Goal: Information Seeking & Learning: Learn about a topic

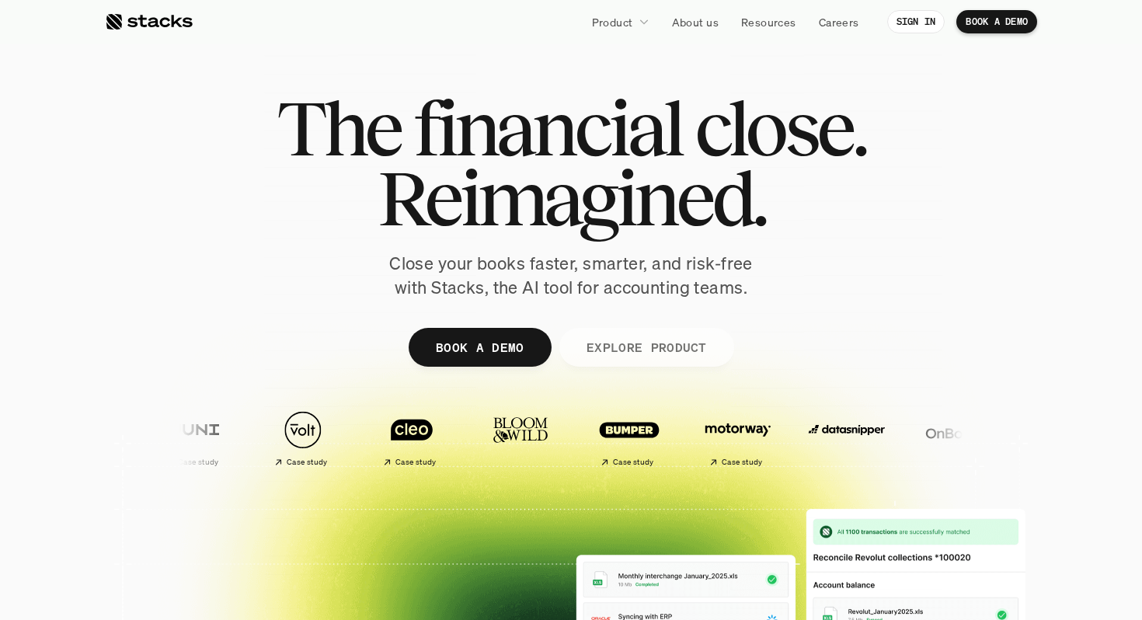
click at [615, 333] on link "EXPLORE PRODUCT" at bounding box center [646, 347] width 175 height 39
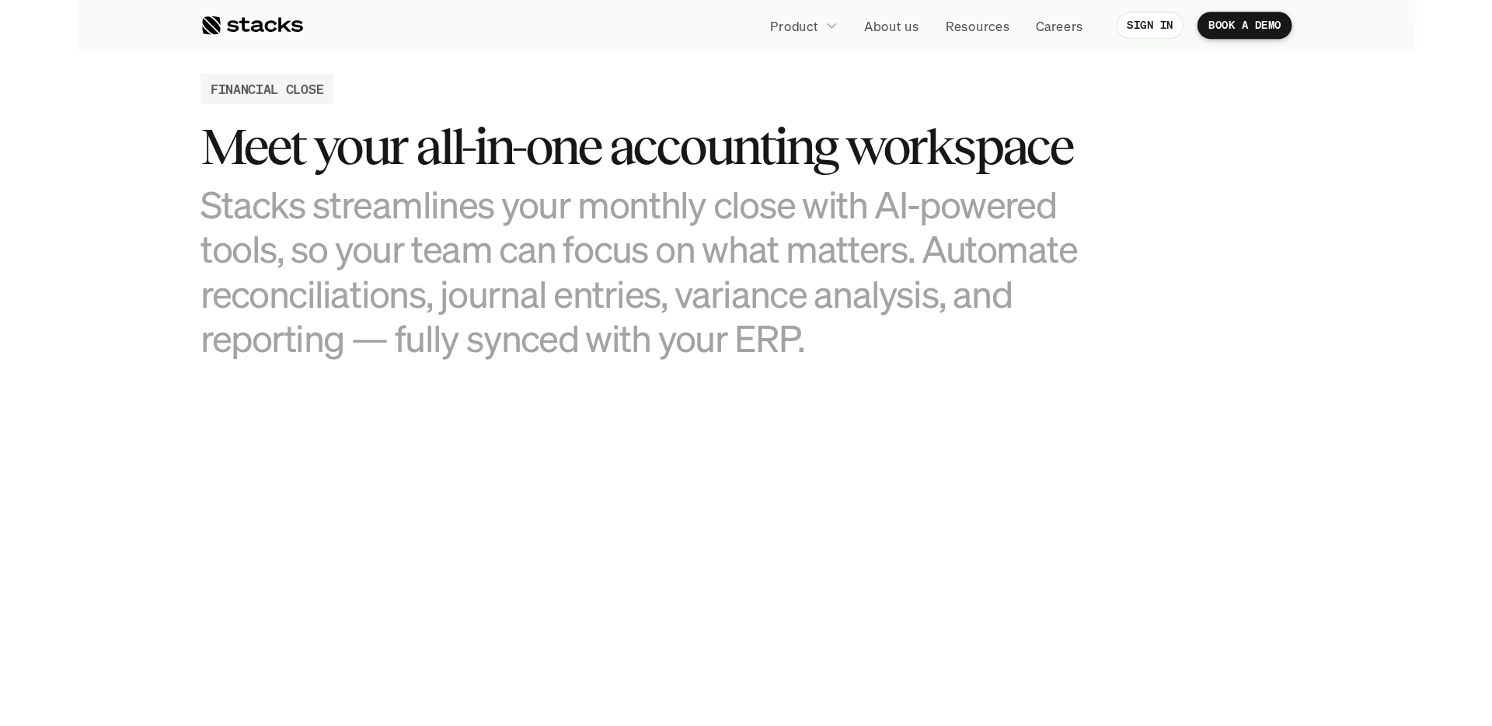
scroll to position [1497, 0]
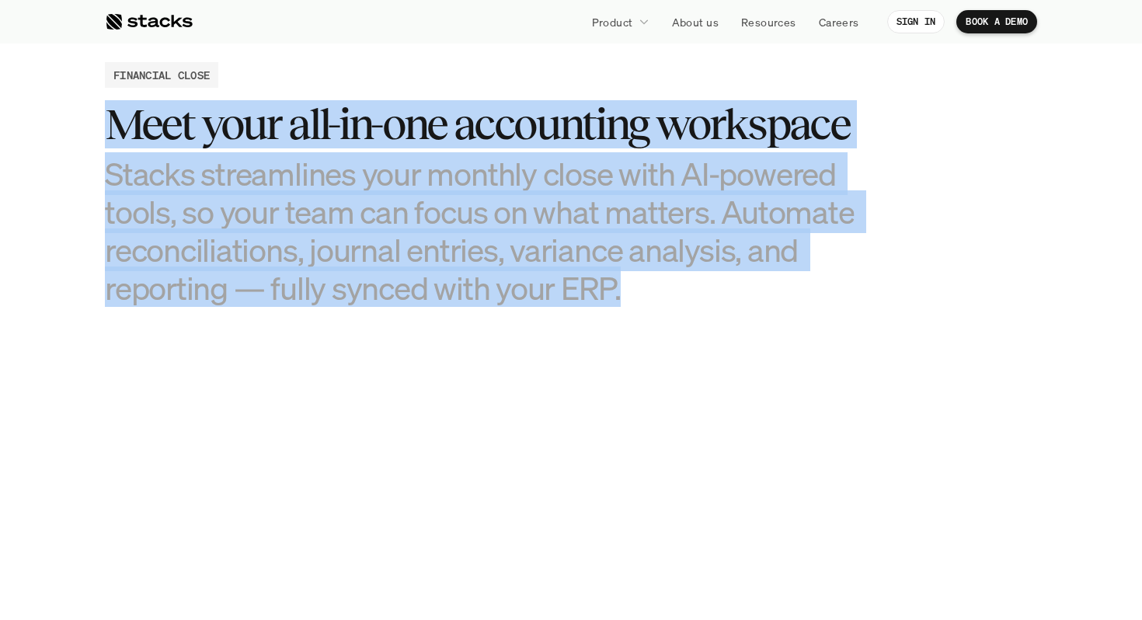
drag, startPoint x: 693, startPoint y: 310, endPoint x: 621, endPoint y: 37, distance: 282.2
click at [621, 37] on nav "Product About us Resources Careers SIGN IN BOOK A DEMO" at bounding box center [571, 22] width 1142 height 44
drag, startPoint x: 595, startPoint y: 65, endPoint x: 699, endPoint y: 273, distance: 232.9
click at [699, 273] on div "FINANCIAL CLOSE Meet your all-in-one accounting workspace Stacks streamlines yo…" at bounding box center [571, 184] width 933 height 245
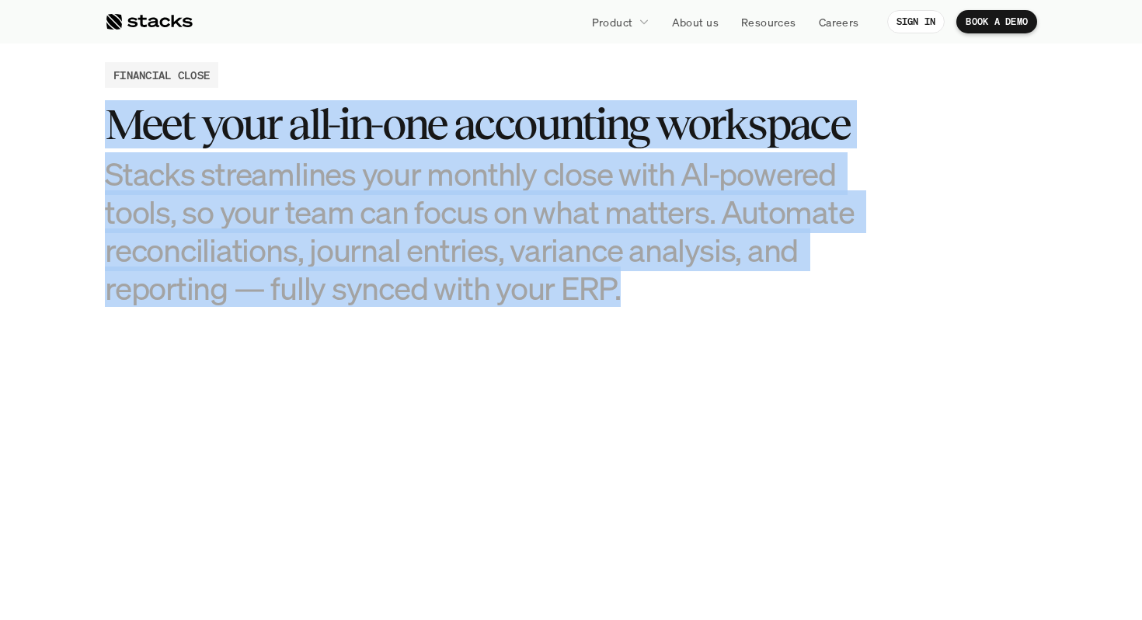
click at [699, 273] on h3 "Stacks streamlines your monthly close with AI-powered tools, so your team can f…" at bounding box center [493, 231] width 777 height 153
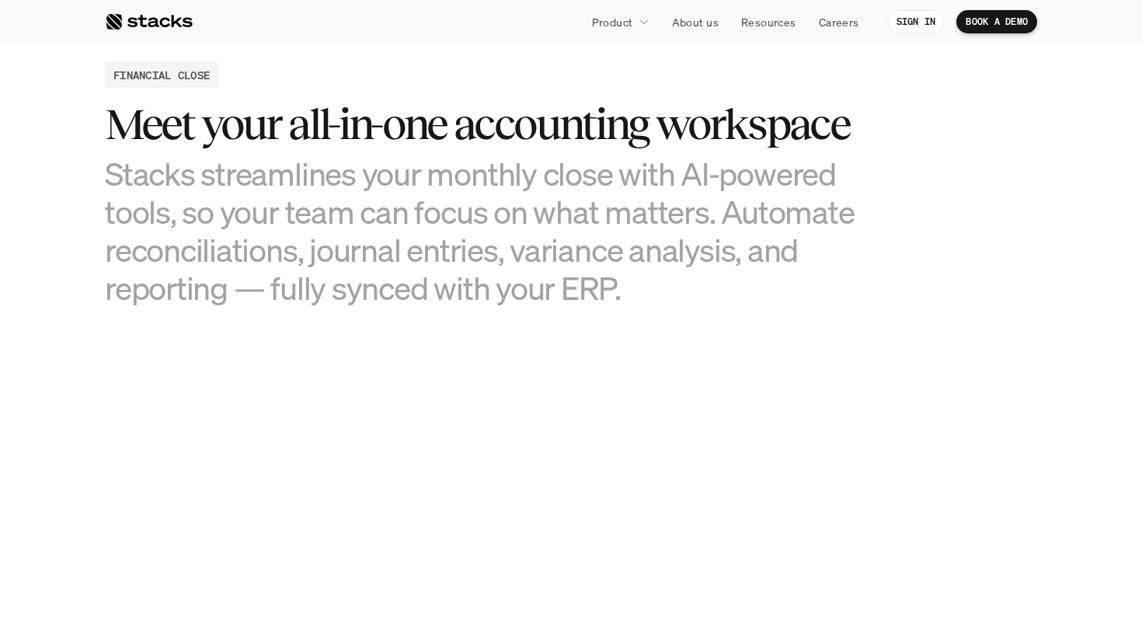
click at [877, 221] on h3 "Stacks streamlines your monthly close with AI-powered tools, so your team can f…" at bounding box center [493, 231] width 777 height 153
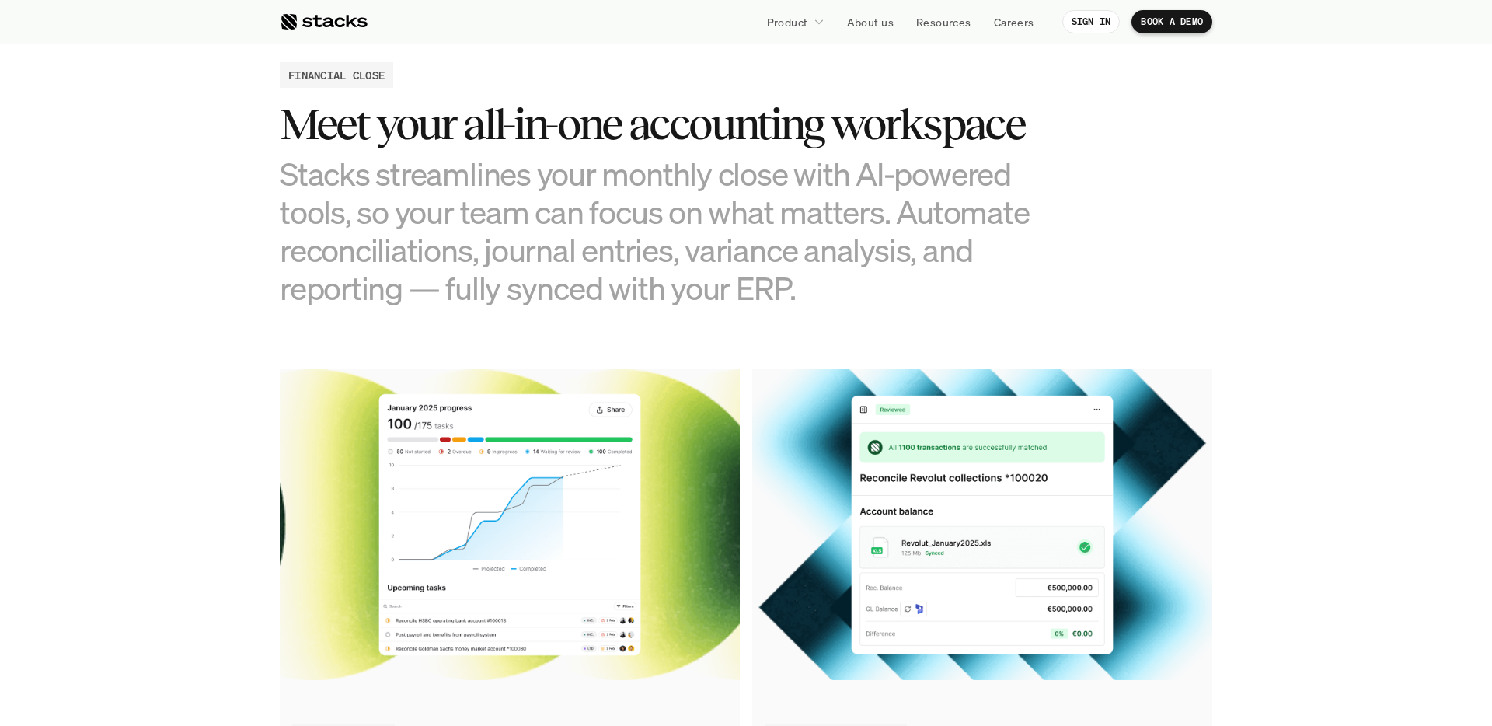
click at [797, 238] on h3 "Stacks streamlines your monthly close with AI-powered tools, so your team can f…" at bounding box center [668, 231] width 777 height 153
